Goal: Find specific page/section

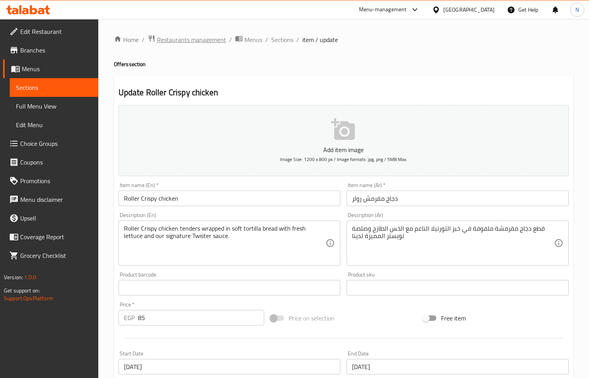
click at [199, 43] on span "Restaurants management" at bounding box center [191, 39] width 69 height 9
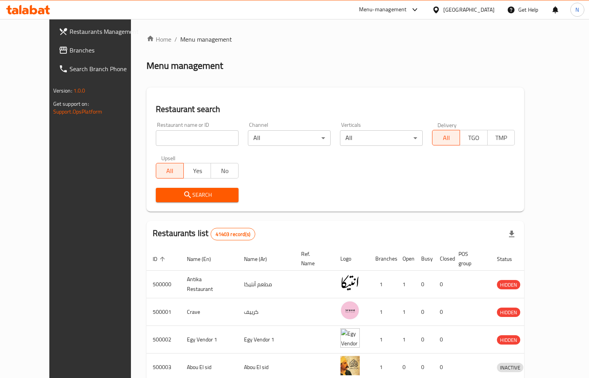
click at [172, 135] on input "search" at bounding box center [197, 138] width 83 height 16
paste input "504868"
type input "504868"
click at [209, 195] on span "Search" at bounding box center [197, 195] width 70 height 10
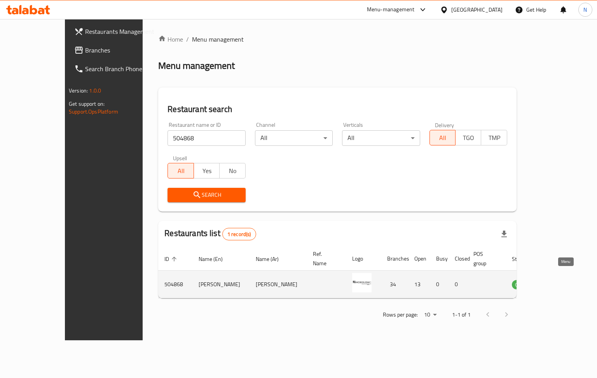
click at [562, 280] on icon "enhanced table" at bounding box center [557, 284] width 9 height 9
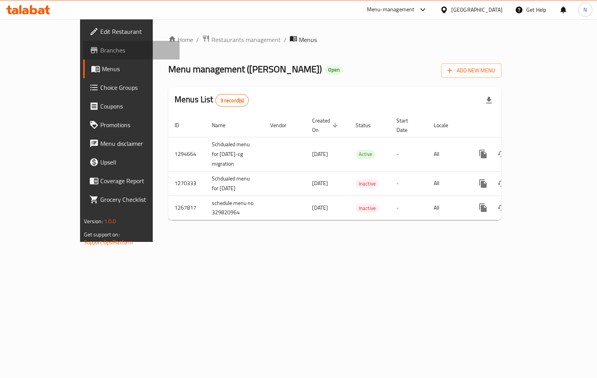
click at [100, 52] on span "Branches" at bounding box center [136, 49] width 73 height 9
